Goal: Register for event/course

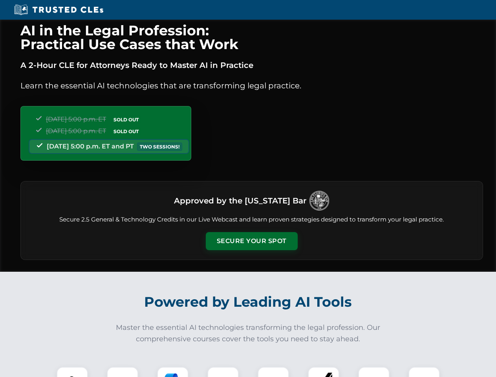
click at [251, 241] on button "Secure Your Spot" at bounding box center [252, 241] width 92 height 18
click at [72, 372] on img at bounding box center [72, 382] width 23 height 23
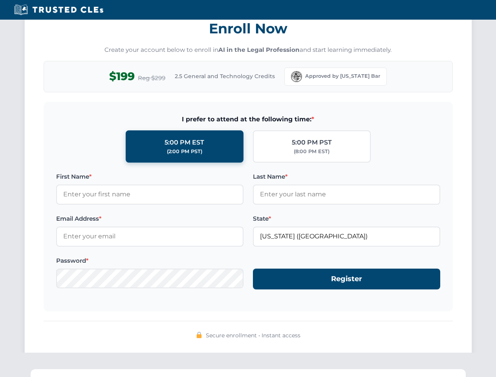
scroll to position [771, 0]
